Goal: Task Accomplishment & Management: Complete application form

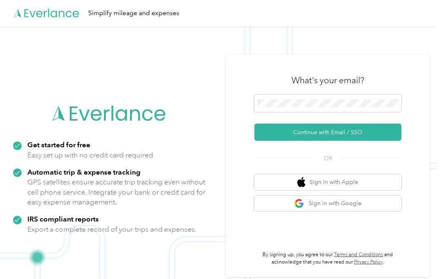
click at [334, 137] on button "Continue with Email / SSO" at bounding box center [327, 132] width 147 height 17
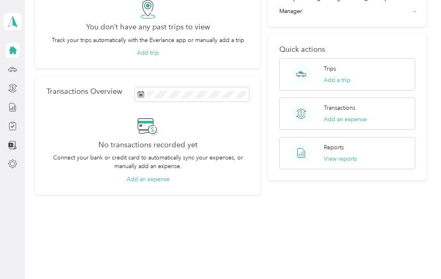
scroll to position [78, 0]
click at [7, 130] on div at bounding box center [13, 126] width 14 height 15
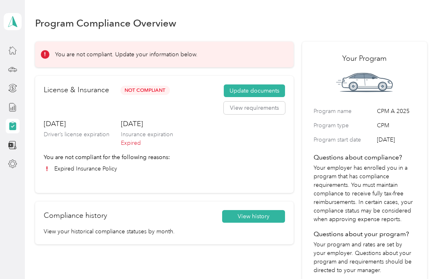
click at [260, 88] on button "Update documents" at bounding box center [254, 90] width 61 height 13
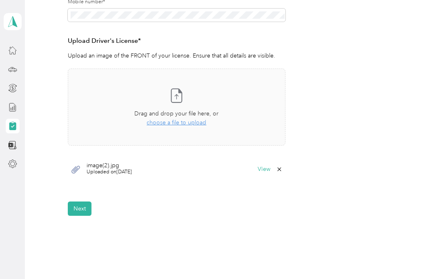
scroll to position [201, 0]
click at [182, 93] on icon at bounding box center [176, 95] width 11 height 13
click at [178, 94] on icon at bounding box center [177, 96] width 4 height 5
click at [182, 96] on icon at bounding box center [176, 95] width 11 height 13
click at [178, 97] on icon at bounding box center [177, 96] width 4 height 5
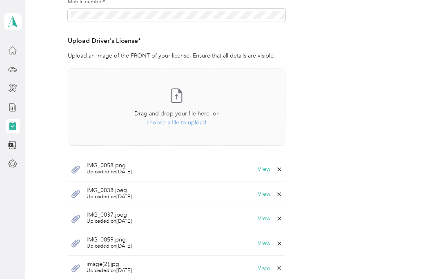
click at [426, 13] on div "Employee details & driver’s license License Insurance declaration Insurance Veh…" at bounding box center [231, 97] width 392 height 436
click at [282, 169] on icon at bounding box center [279, 169] width 7 height 7
click at [261, 170] on button "Yes" at bounding box center [261, 174] width 16 height 13
click at [280, 168] on icon at bounding box center [279, 169] width 7 height 7
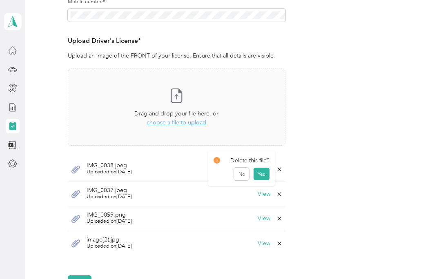
click at [264, 174] on button "Yes" at bounding box center [261, 174] width 16 height 13
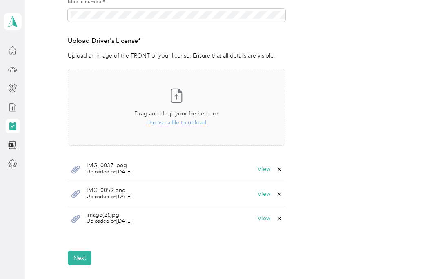
click at [282, 167] on icon at bounding box center [279, 169] width 7 height 7
click at [263, 173] on button "Yes" at bounding box center [261, 174] width 16 height 13
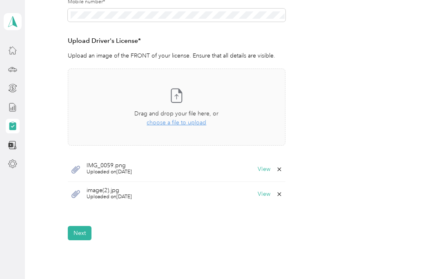
click at [282, 171] on icon at bounding box center [279, 169] width 7 height 7
click at [262, 173] on button "Yes" at bounding box center [261, 174] width 16 height 13
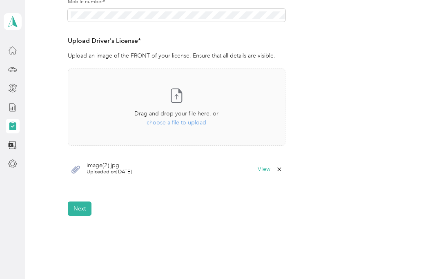
click at [282, 170] on icon at bounding box center [279, 169] width 7 height 7
click at [263, 173] on button "Yes" at bounding box center [261, 174] width 16 height 13
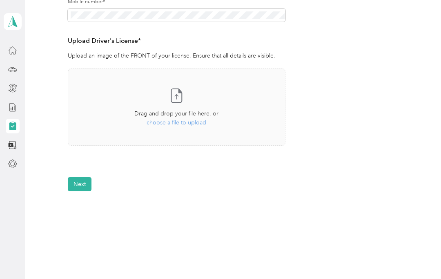
click at [177, 94] on icon at bounding box center [177, 96] width 4 height 5
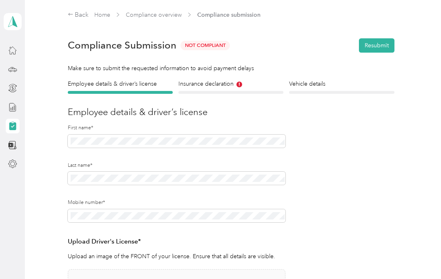
scroll to position [0, 0]
click at [223, 87] on h4 "Insurance declaration" at bounding box center [230, 84] width 105 height 9
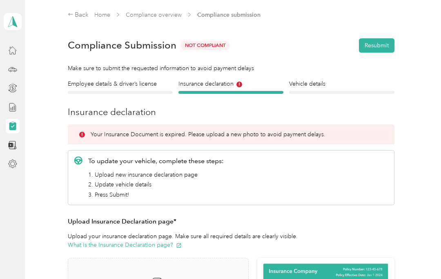
click at [78, 13] on div "Back" at bounding box center [78, 15] width 21 height 10
